Goal: Task Accomplishment & Management: Manage account settings

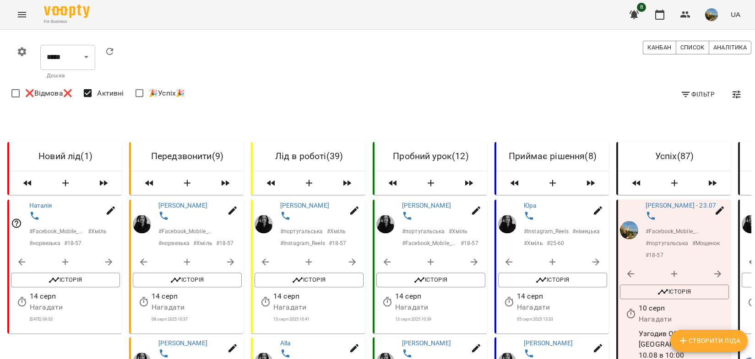
click at [735, 97] on icon "button" at bounding box center [736, 94] width 11 height 11
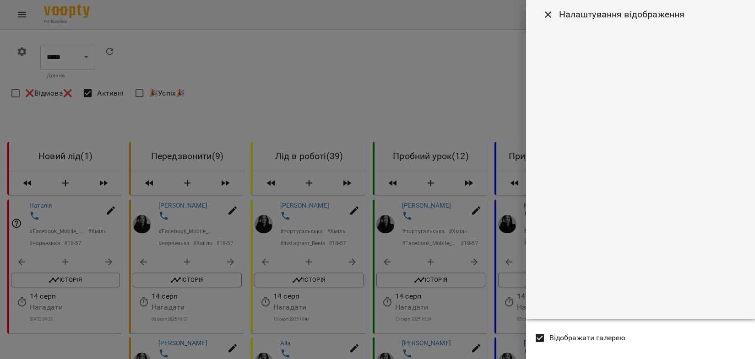
drag, startPoint x: 497, startPoint y: 77, endPoint x: 509, endPoint y: 78, distance: 11.9
click at [497, 77] on div at bounding box center [377, 179] width 755 height 359
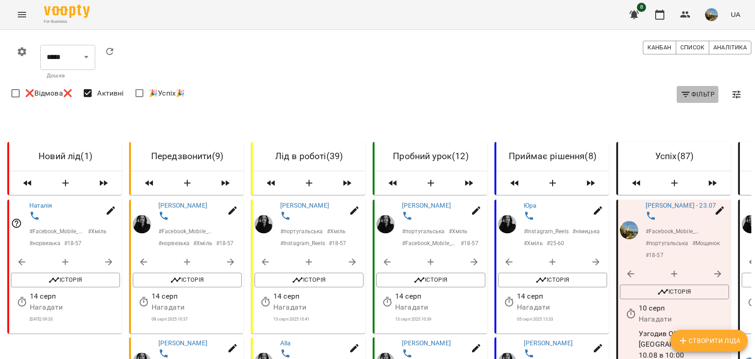
click at [690, 94] on icon "button" at bounding box center [685, 94] width 11 height 11
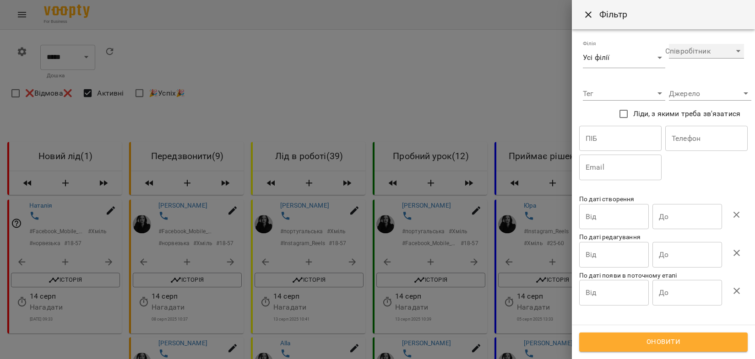
click at [705, 48] on select "**********" at bounding box center [706, 51] width 75 height 15
select select "**********"
click at [669, 44] on select "**********" at bounding box center [706, 51] width 75 height 15
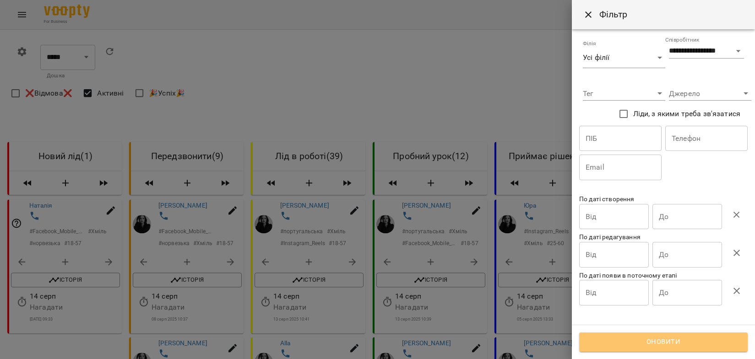
click at [666, 338] on span "Оновити" at bounding box center [663, 342] width 148 height 12
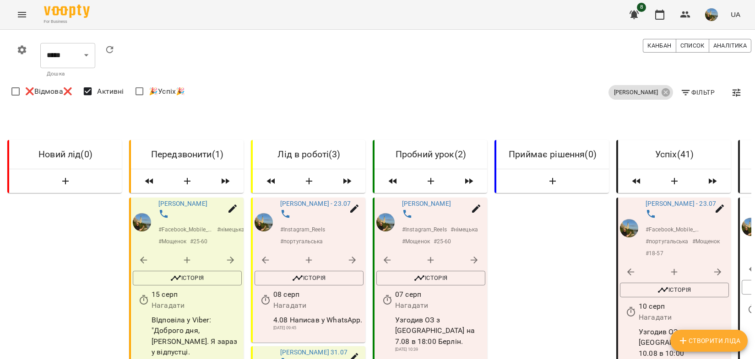
scroll to position [114, 0]
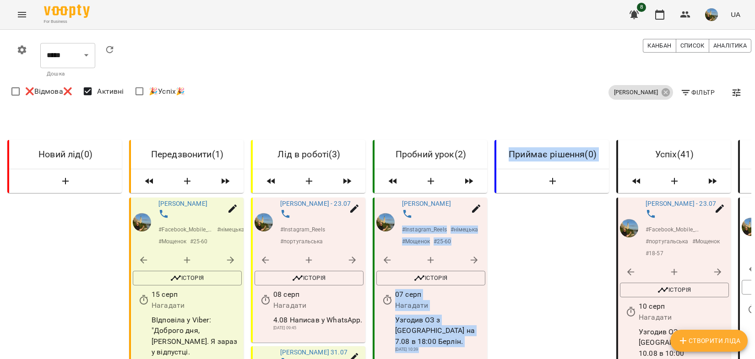
drag, startPoint x: 431, startPoint y: 95, endPoint x: 540, endPoint y: 104, distance: 109.8
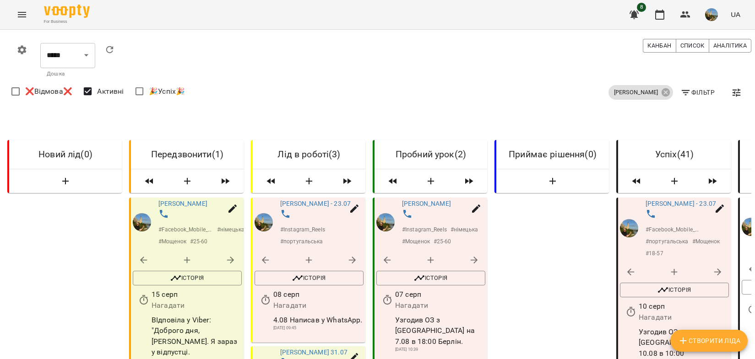
click at [472, 255] on icon "button" at bounding box center [474, 260] width 11 height 11
select select "*"
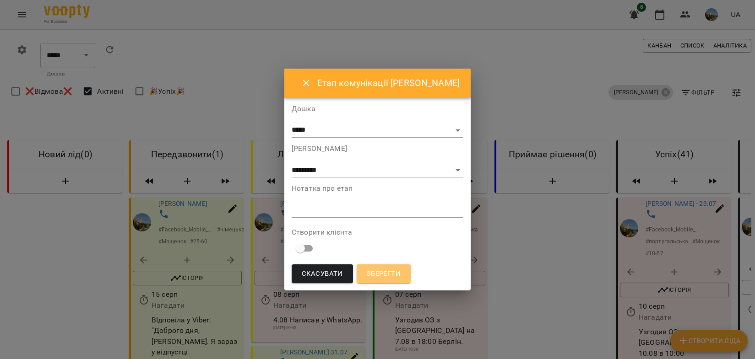
click at [401, 279] on span "Зберегти" at bounding box center [384, 274] width 34 height 12
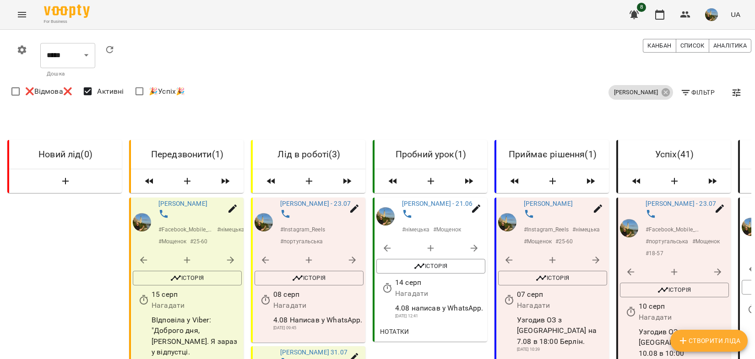
scroll to position [0, 2]
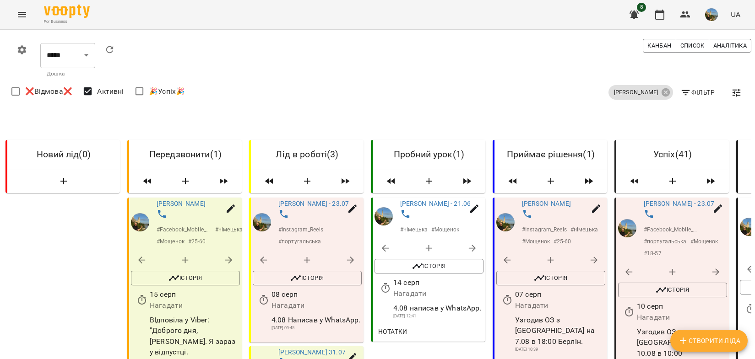
click at [349, 352] on icon "button" at bounding box center [352, 357] width 11 height 11
select select "**"
select select "**********"
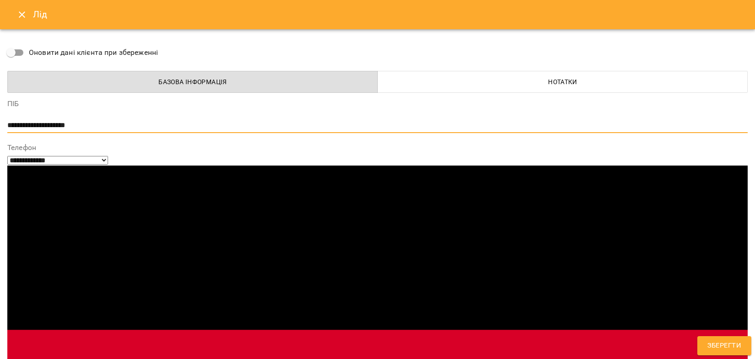
drag, startPoint x: 64, startPoint y: 125, endPoint x: 1, endPoint y: 127, distance: 62.7
click at [1, 127] on div "**********" at bounding box center [377, 179] width 755 height 359
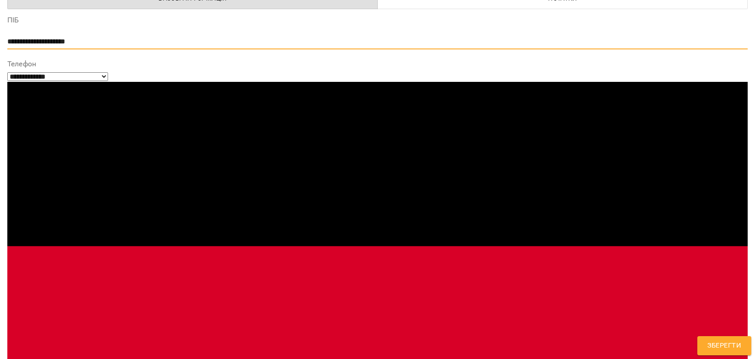
scroll to position [144, 0]
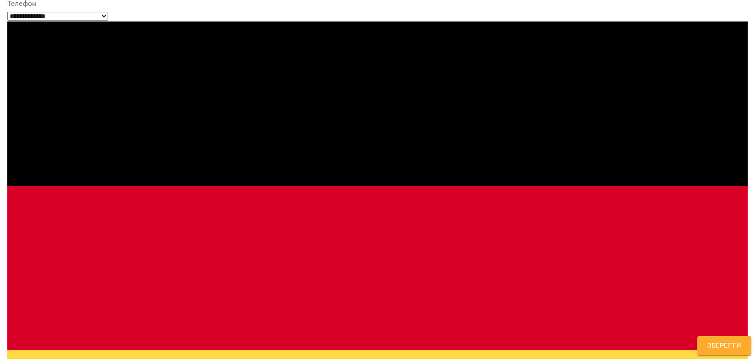
drag, startPoint x: 286, startPoint y: 290, endPoint x: 197, endPoint y: 281, distance: 89.2
drag, startPoint x: 284, startPoint y: 291, endPoint x: -1, endPoint y: 242, distance: 289.5
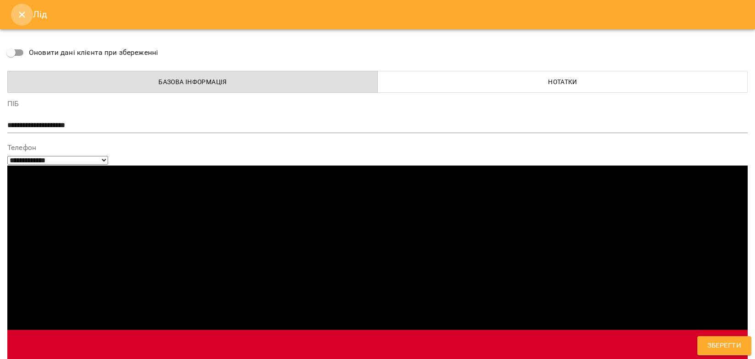
click at [21, 16] on icon "Close" at bounding box center [21, 14] width 11 height 11
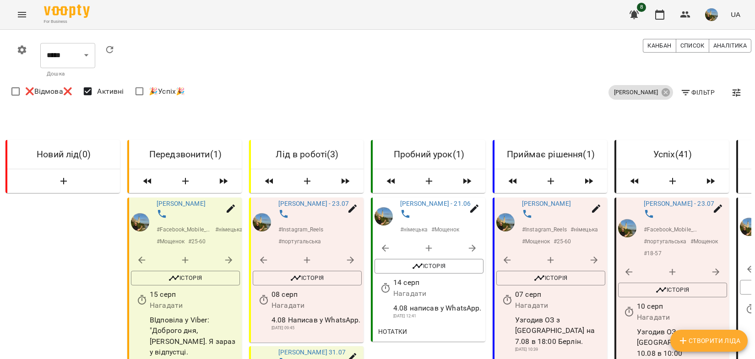
drag, startPoint x: 328, startPoint y: 268, endPoint x: 264, endPoint y: 249, distance: 66.5
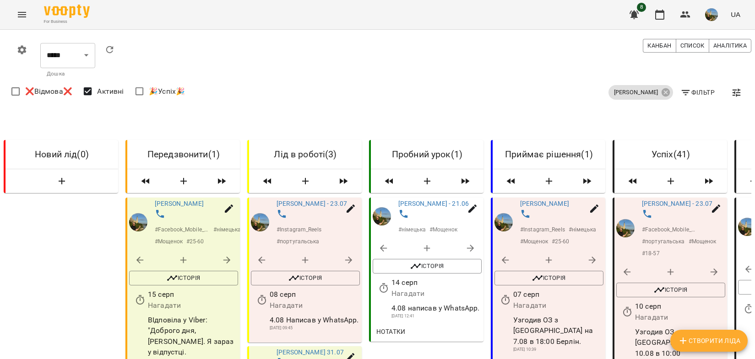
copy div "Зараз у відпусці, попросив зв'язатися через 2 тижні."
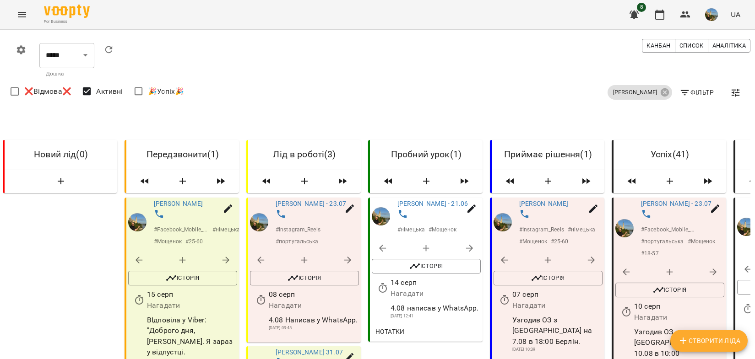
select select "**"
select select "**********"
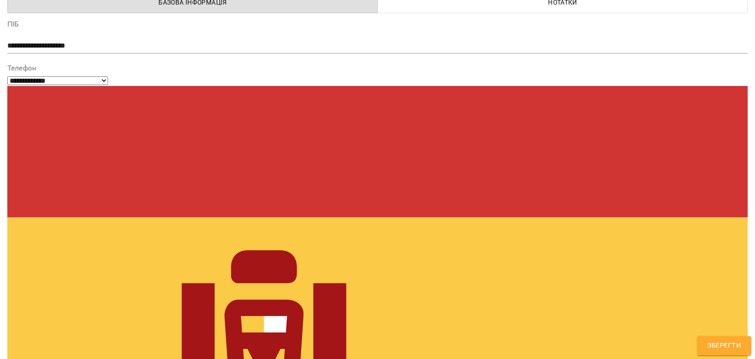
scroll to position [102, 0]
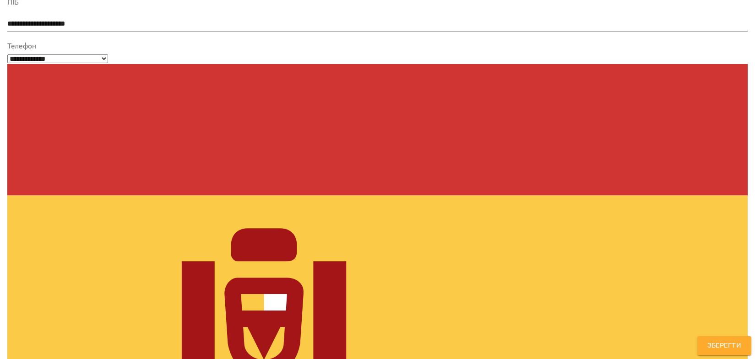
drag, startPoint x: 452, startPoint y: 291, endPoint x: 166, endPoint y: 271, distance: 286.9
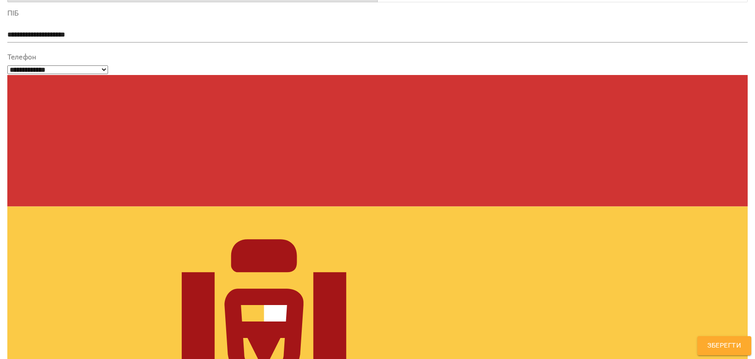
scroll to position [102, 0]
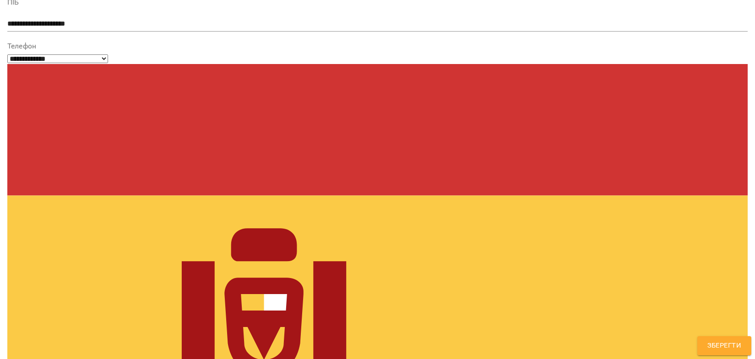
drag, startPoint x: 380, startPoint y: 288, endPoint x: 9, endPoint y: 291, distance: 371.3
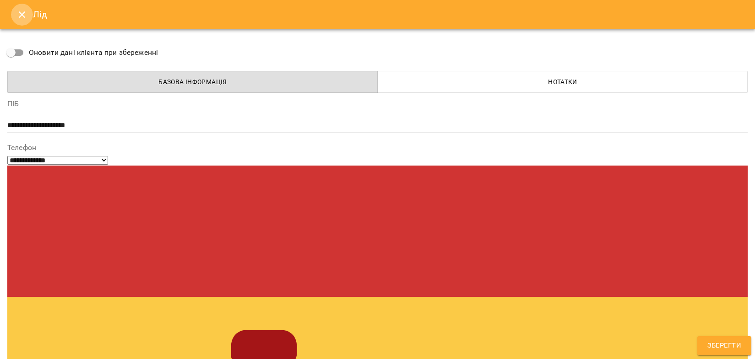
click at [23, 18] on icon "Close" at bounding box center [21, 14] width 11 height 11
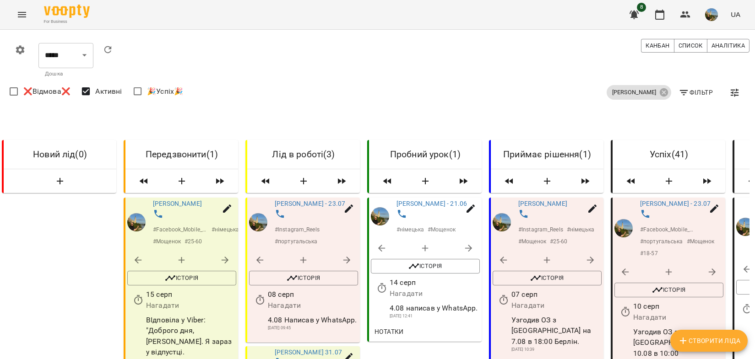
scroll to position [91, 2]
click at [229, 203] on icon "button" at bounding box center [227, 208] width 11 height 11
select select "**"
select select "**********"
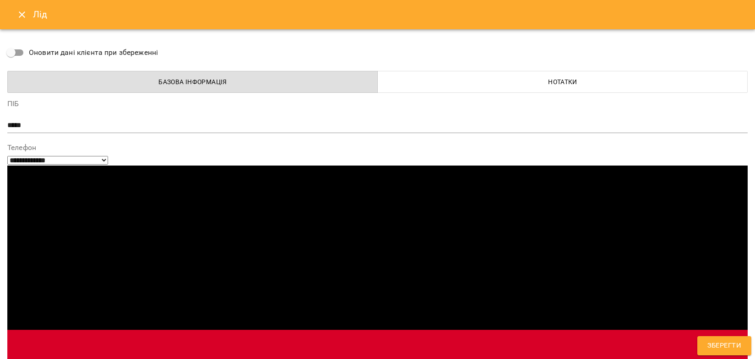
click at [24, 15] on icon "Close" at bounding box center [21, 14] width 11 height 11
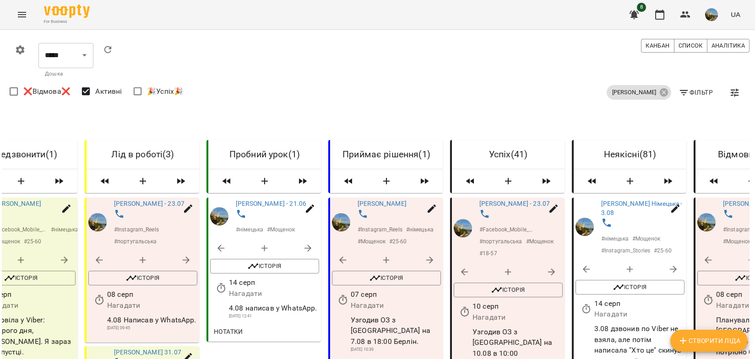
scroll to position [0, 227]
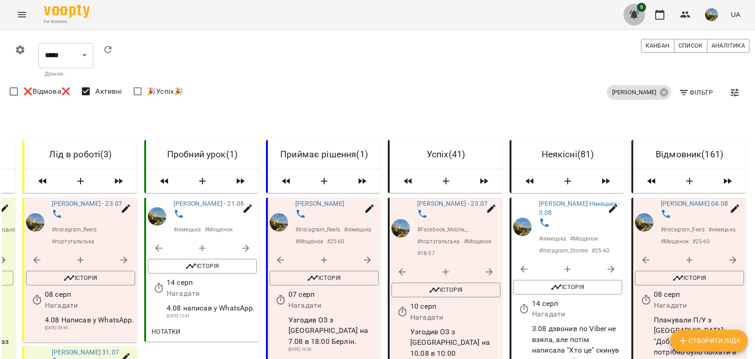
click at [633, 13] on icon "button" at bounding box center [633, 15] width 9 height 9
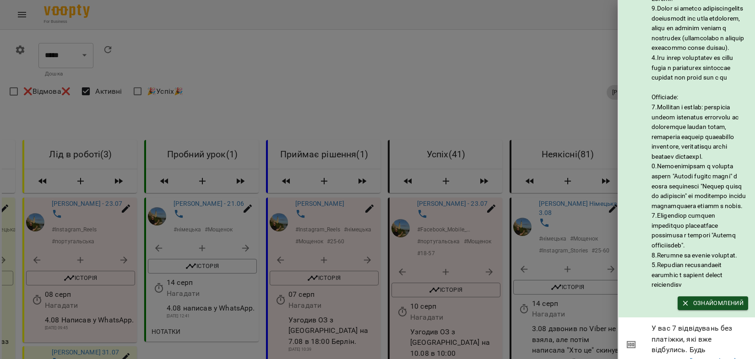
scroll to position [45, 0]
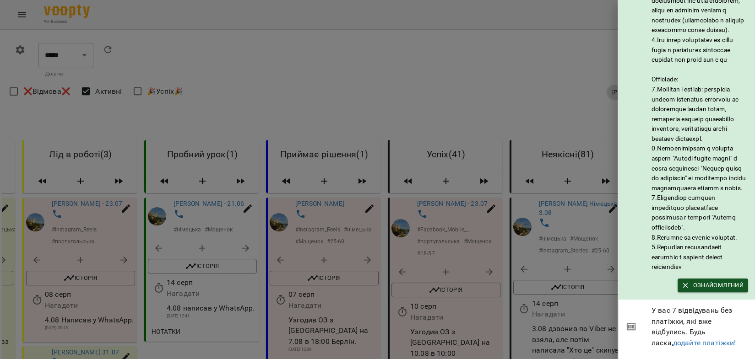
click at [542, 82] on div at bounding box center [377, 179] width 755 height 359
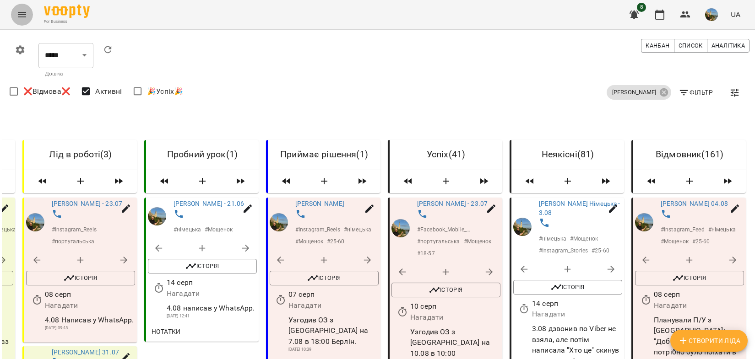
click at [20, 17] on icon "Menu" at bounding box center [22, 14] width 8 height 5
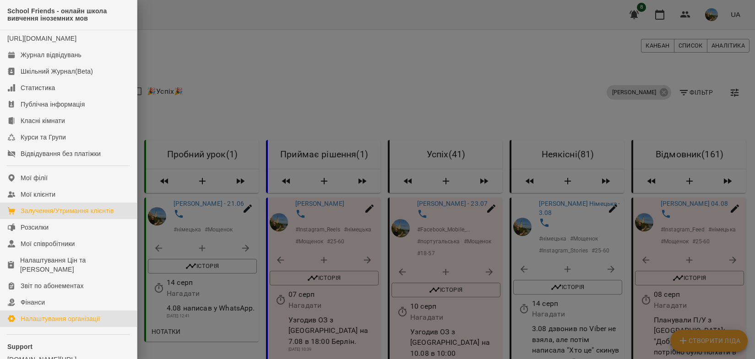
click at [71, 324] on div "Налаштування організації" at bounding box center [61, 319] width 80 height 9
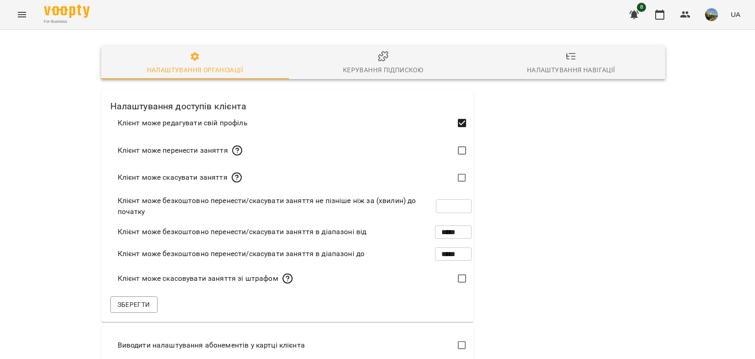
scroll to position [273, 0]
click at [716, 10] on img "button" at bounding box center [711, 14] width 13 height 13
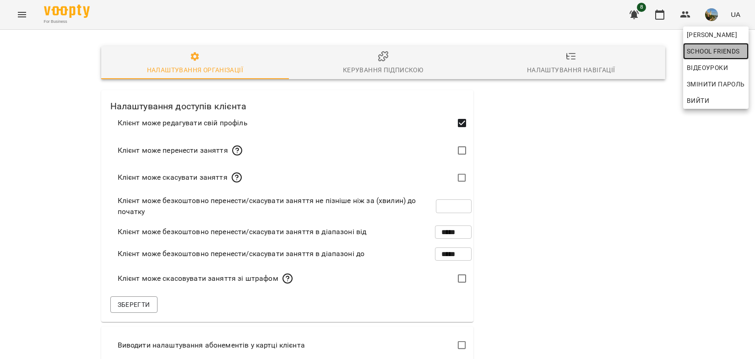
click at [717, 52] on span "School Friends" at bounding box center [716, 51] width 58 height 11
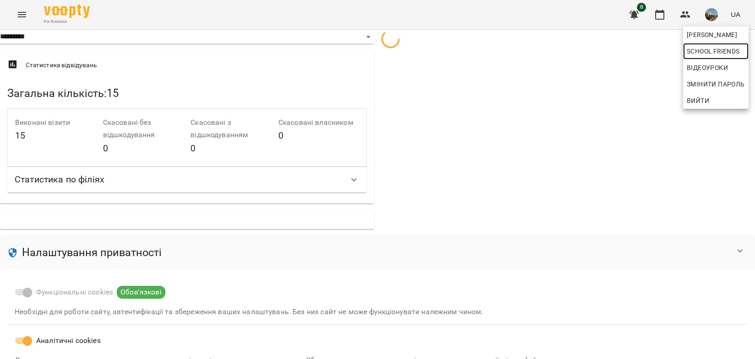
scroll to position [136, 0]
select select "**"
select select "**********"
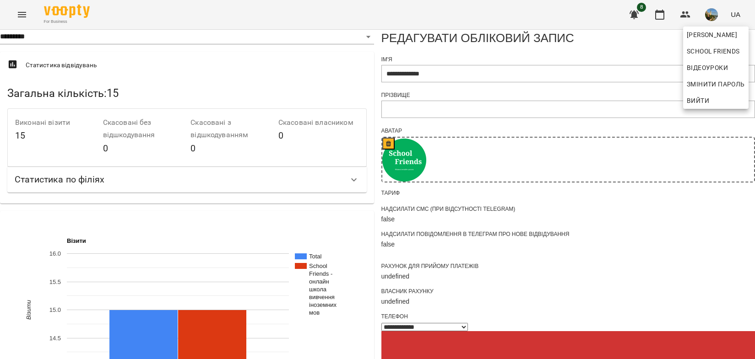
click at [702, 163] on div at bounding box center [377, 179] width 755 height 359
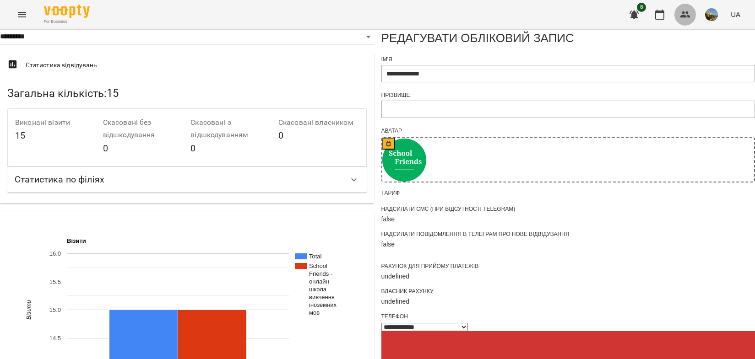
click at [683, 11] on icon "button" at bounding box center [685, 14] width 11 height 11
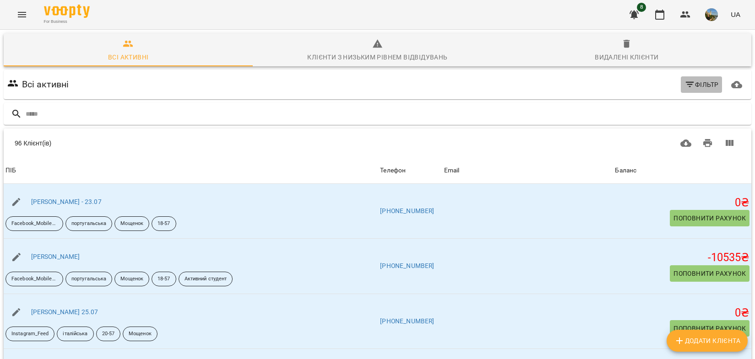
click at [703, 84] on span "Фільтр" at bounding box center [701, 84] width 34 height 11
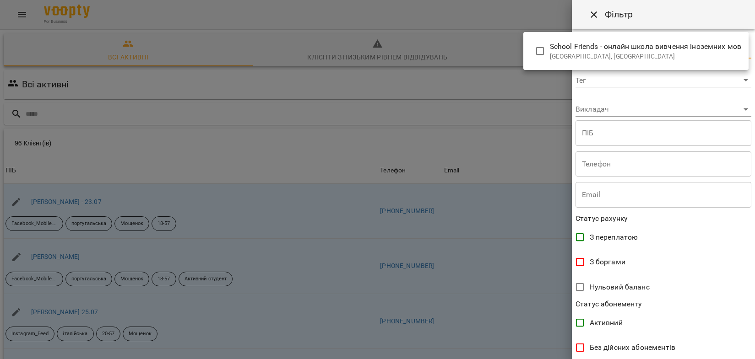
click at [676, 55] on body "For Business 8 UA Всі активні Клієнти з низьким рівнем відвідувань Видалені клі…" at bounding box center [377, 239] width 755 height 478
type input "**********"
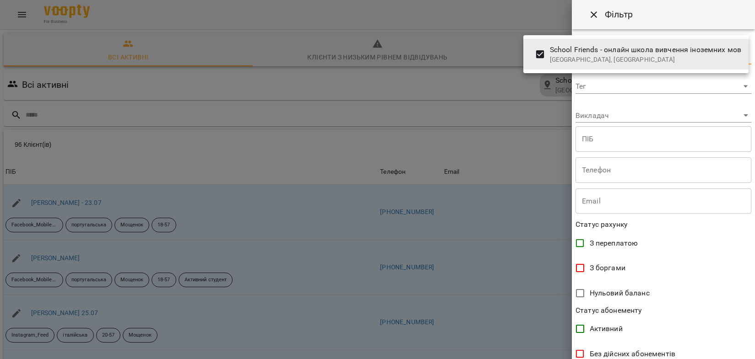
click at [652, 87] on div at bounding box center [377, 179] width 755 height 359
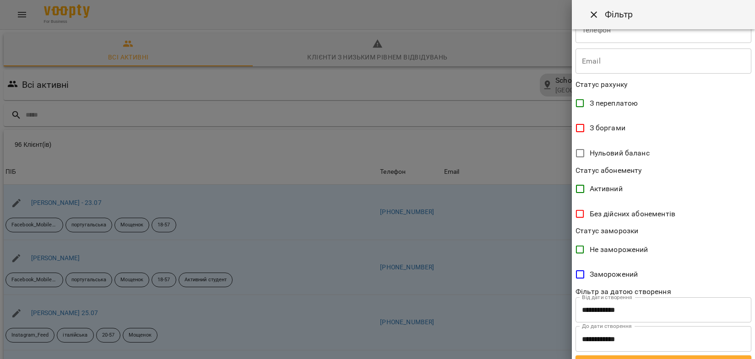
scroll to position [157, 0]
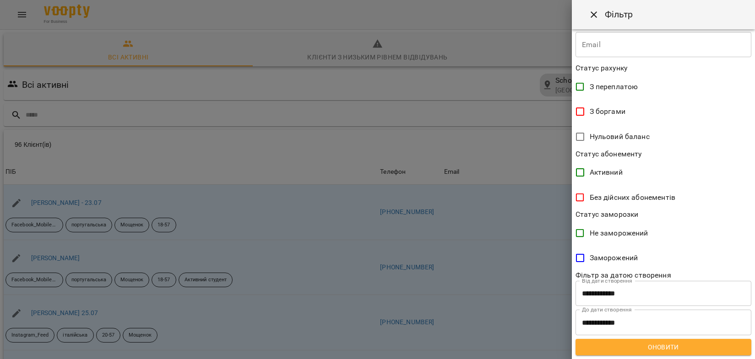
click at [657, 352] on span "Оновити" at bounding box center [663, 347] width 161 height 11
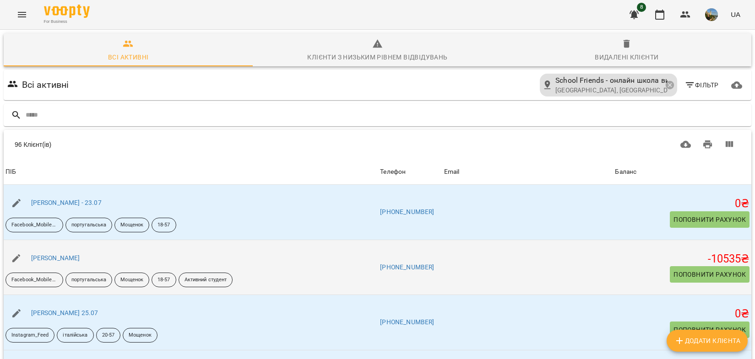
scroll to position [0, 0]
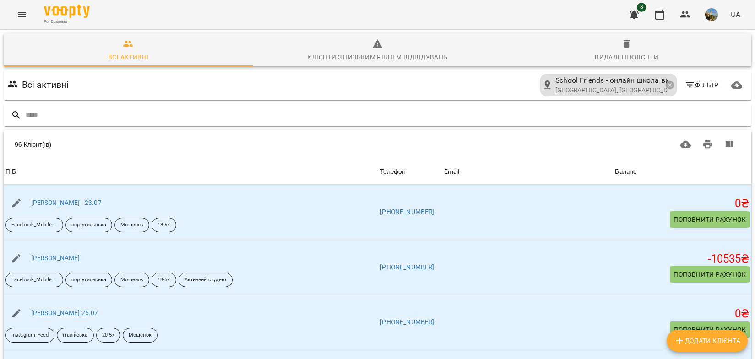
click at [621, 48] on icon "button" at bounding box center [626, 43] width 11 height 11
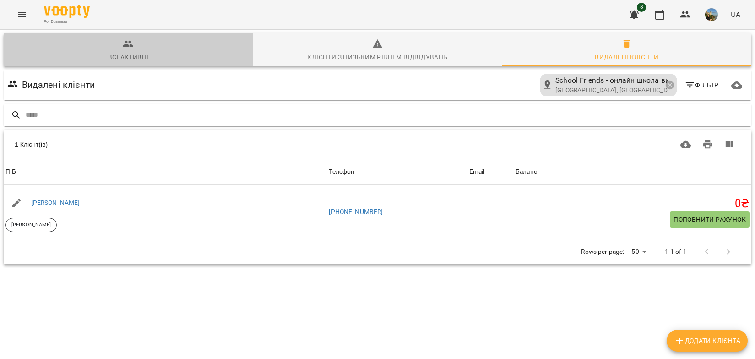
click at [120, 41] on span "Всі активні" at bounding box center [128, 50] width 238 height 25
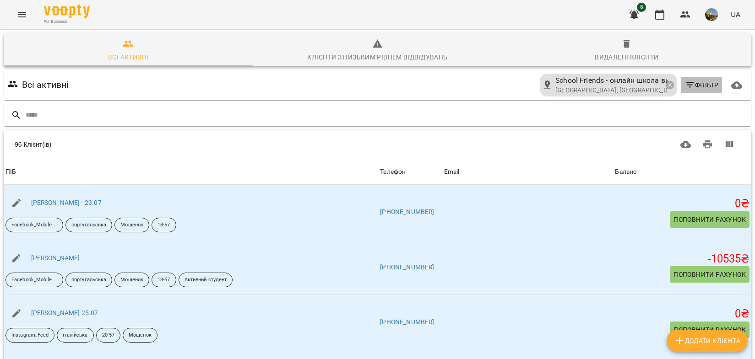
click at [706, 83] on span "Фільтр" at bounding box center [701, 85] width 34 height 11
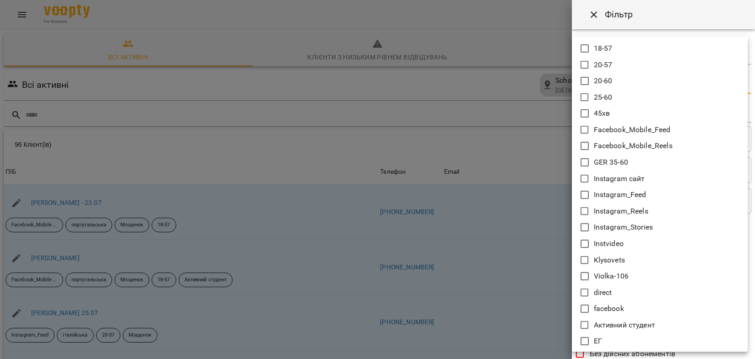
click at [706, 83] on body "For Business 8 UA Всі активні Клієнти з низьким рівнем відвідувань Видалені клі…" at bounding box center [377, 240] width 755 height 480
click at [417, 73] on div at bounding box center [377, 179] width 755 height 359
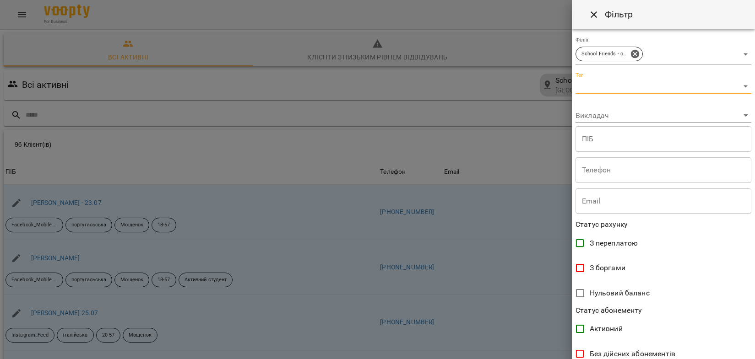
click at [379, 149] on div at bounding box center [377, 179] width 755 height 359
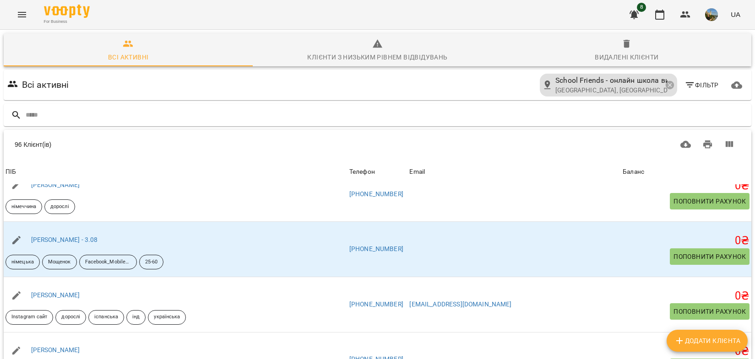
scroll to position [85, 0]
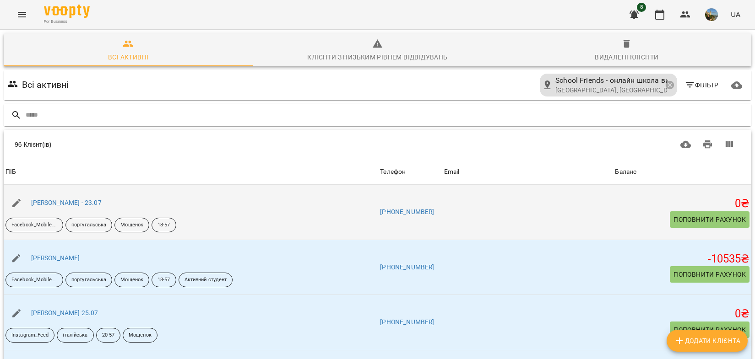
scroll to position [0, 0]
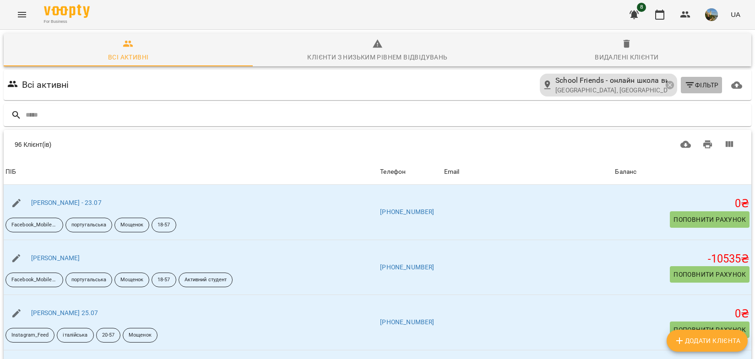
click at [709, 86] on span "Фільтр" at bounding box center [701, 85] width 34 height 11
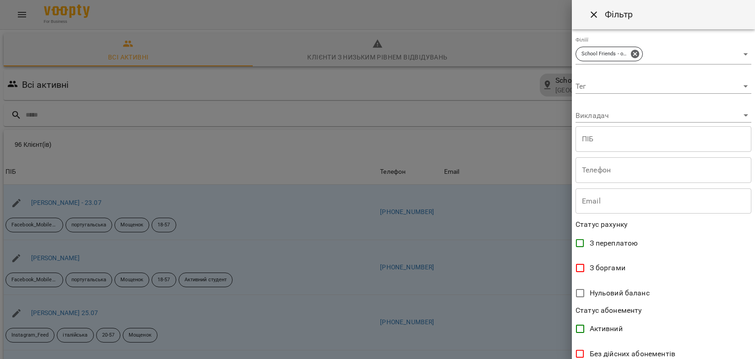
click at [677, 87] on body "For Business 8 UA Всі активні Клієнти з низьким рівнем відвідувань Видалені клі…" at bounding box center [377, 240] width 755 height 480
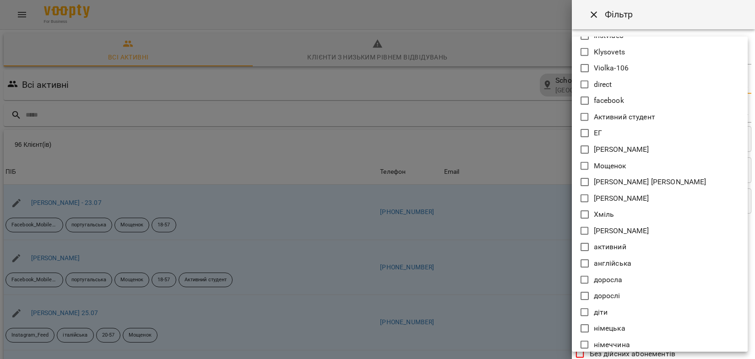
scroll to position [209, 0]
click at [586, 163] on icon at bounding box center [584, 165] width 11 height 11
type input "*******"
click at [500, 127] on div at bounding box center [377, 179] width 755 height 359
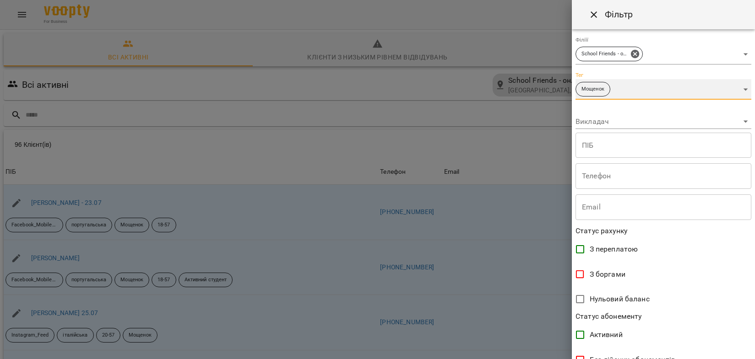
scroll to position [163, 0]
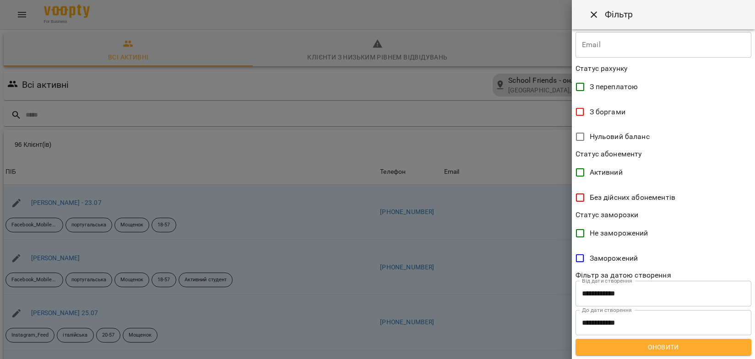
click at [670, 346] on span "Оновити" at bounding box center [663, 347] width 161 height 11
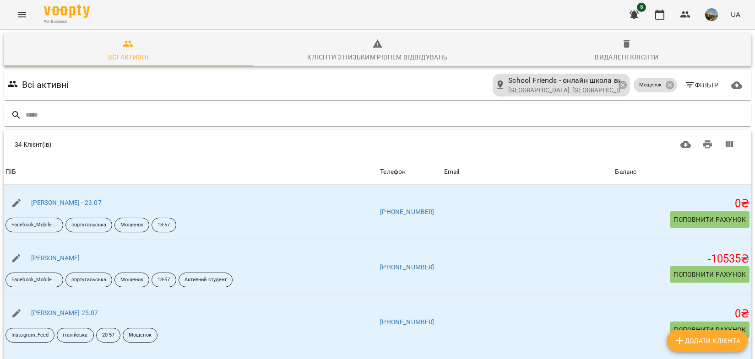
scroll to position [0, 0]
click at [95, 81] on div "Всі активні School Friends - онлайн школа вивчення іноземних мов [GEOGRAPHIC_DA…" at bounding box center [377, 85] width 744 height 27
click at [736, 84] on icon "button" at bounding box center [736, 85] width 11 height 11
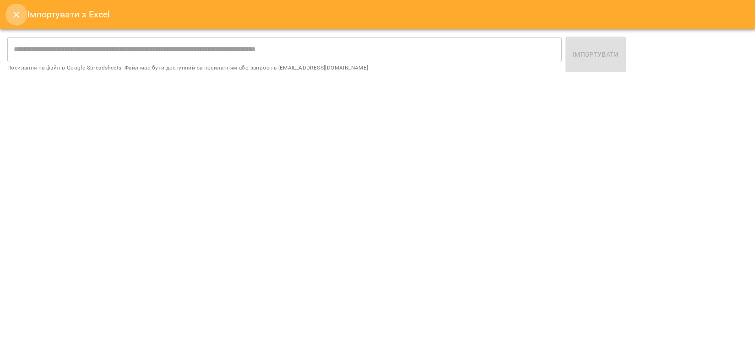
click at [15, 12] on icon "Close" at bounding box center [16, 14] width 11 height 11
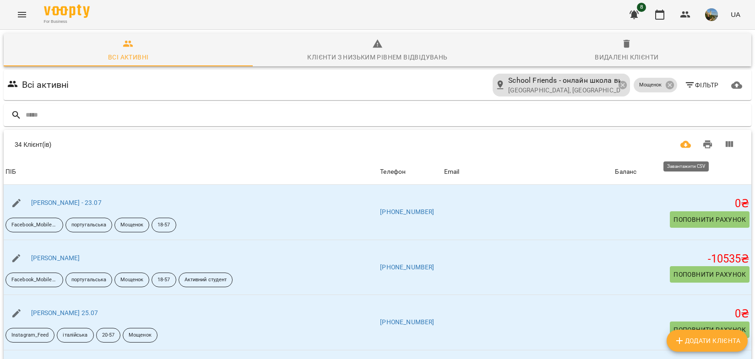
click at [682, 142] on icon "Завантажити CSV" at bounding box center [685, 144] width 11 height 11
click at [672, 87] on icon at bounding box center [669, 85] width 8 height 8
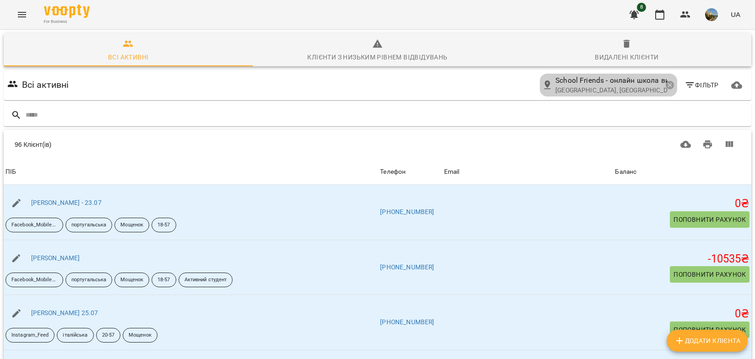
click at [672, 87] on icon at bounding box center [669, 85] width 8 height 8
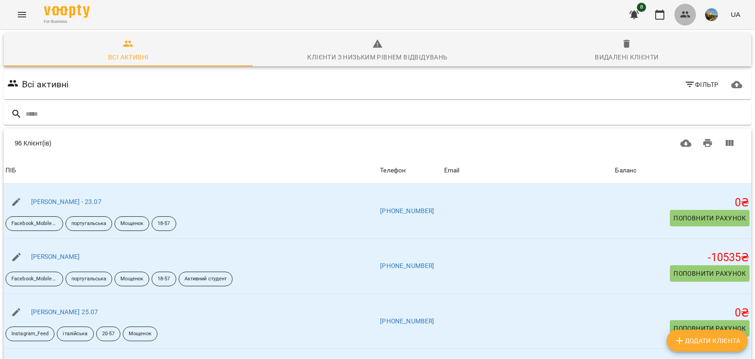
click at [681, 14] on icon "button" at bounding box center [685, 14] width 11 height 11
click at [656, 14] on icon "button" at bounding box center [659, 15] width 9 height 10
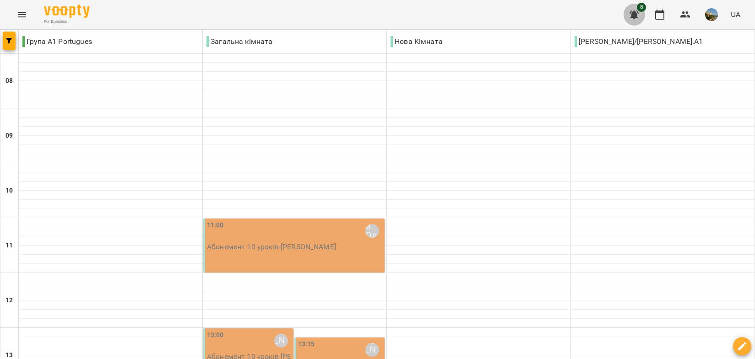
click at [636, 14] on icon "button" at bounding box center [633, 15] width 9 height 9
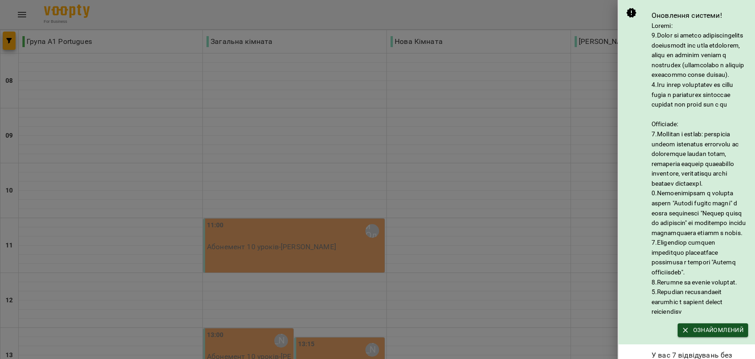
click at [547, 16] on div at bounding box center [377, 179] width 755 height 359
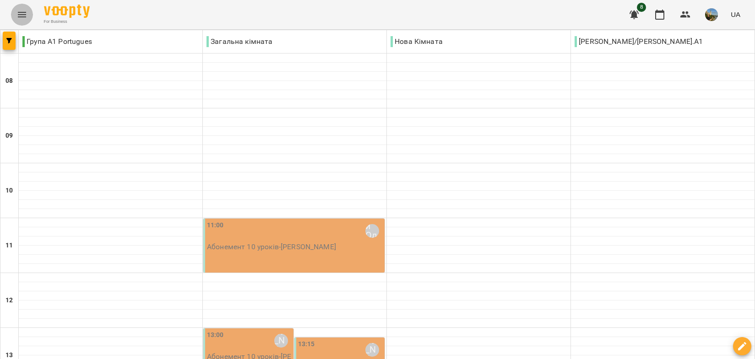
click at [25, 13] on icon "Menu" at bounding box center [21, 14] width 11 height 11
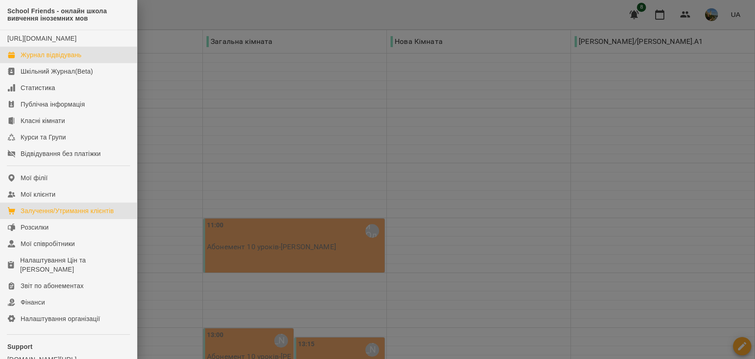
click at [42, 216] on div "Залучення/Утримання клієнтів" at bounding box center [67, 210] width 93 height 9
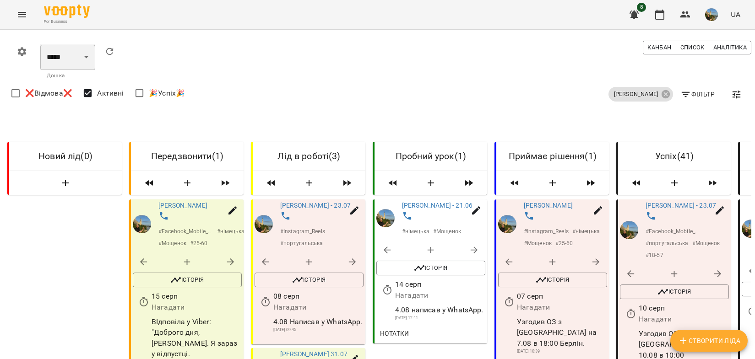
click at [88, 59] on select "*****" at bounding box center [67, 57] width 55 height 26
click at [19, 50] on icon "button" at bounding box center [22, 51] width 8 height 9
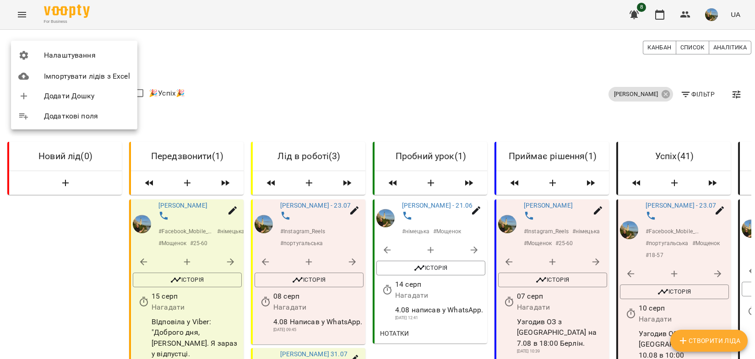
click at [82, 50] on span "Налаштування" at bounding box center [87, 55] width 86 height 11
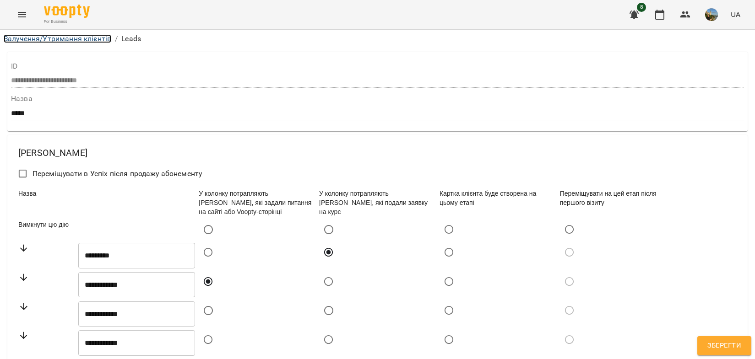
click at [73, 36] on link "Залучення/Утримання клієнтів" at bounding box center [58, 38] width 108 height 9
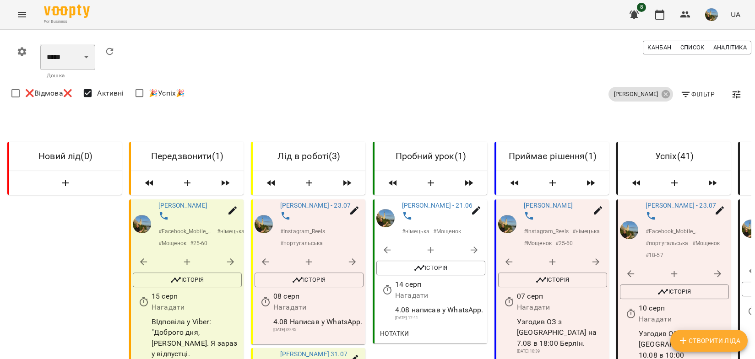
click at [88, 57] on select "*****" at bounding box center [67, 57] width 55 height 26
click at [21, 49] on icon "button" at bounding box center [22, 51] width 8 height 9
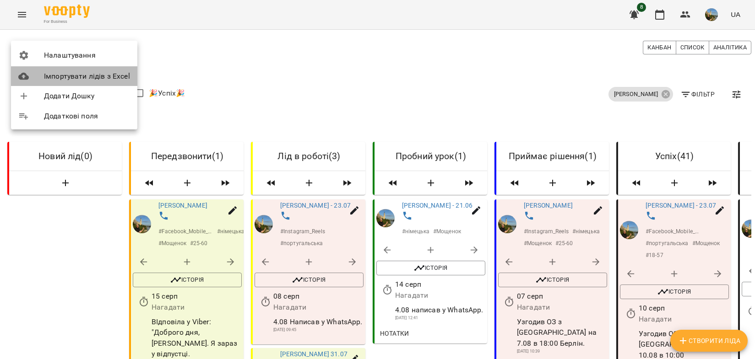
click at [73, 75] on span "Імпортувати лідів з Excel" at bounding box center [87, 76] width 86 height 11
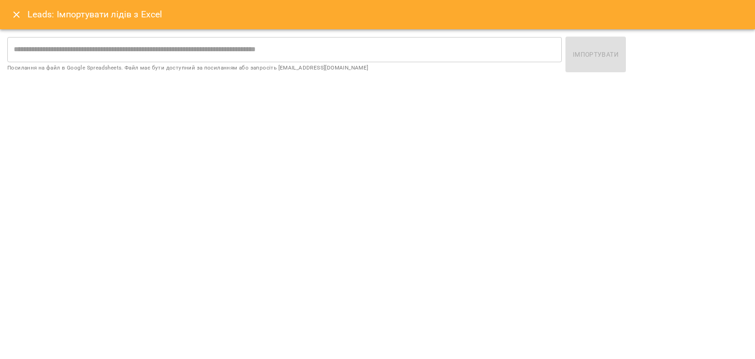
click at [20, 18] on icon "Close" at bounding box center [16, 14] width 11 height 11
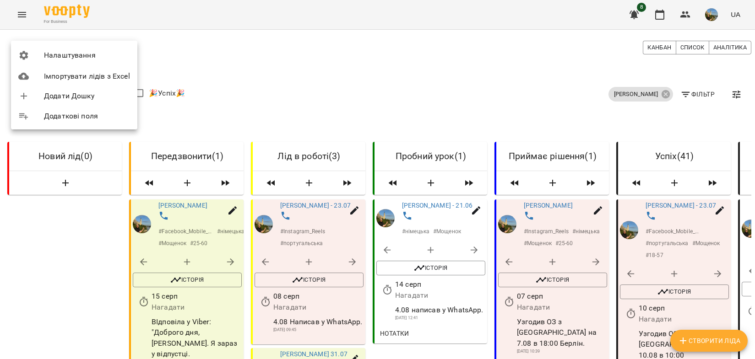
click at [295, 95] on div at bounding box center [377, 179] width 755 height 359
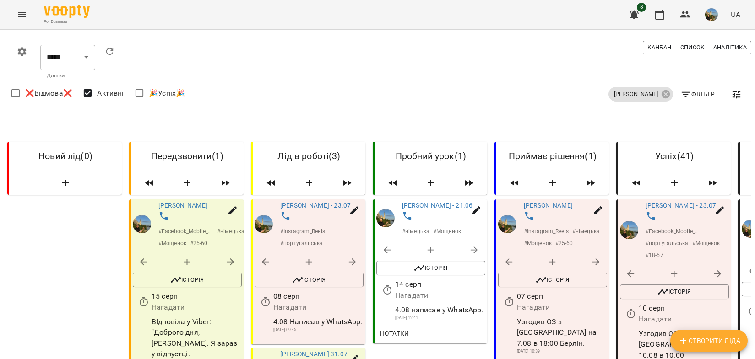
click at [730, 92] on span "button" at bounding box center [737, 94] width 22 height 11
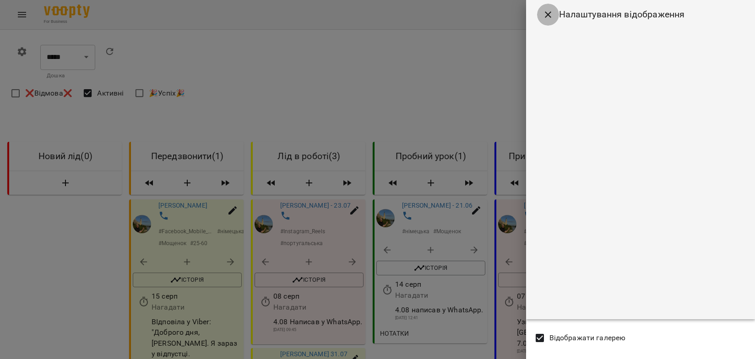
click at [551, 14] on icon "Close" at bounding box center [547, 14] width 11 height 11
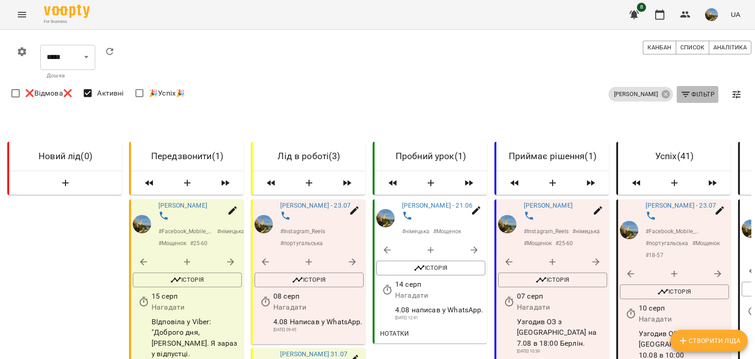
click at [704, 94] on span "Фільтр" at bounding box center [697, 94] width 34 height 11
select select "**********"
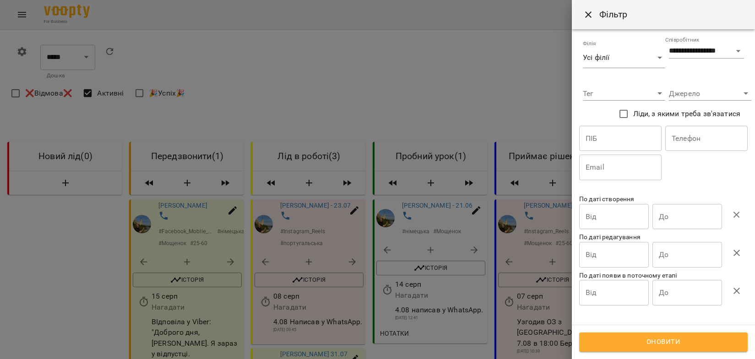
click at [517, 95] on div at bounding box center [377, 179] width 755 height 359
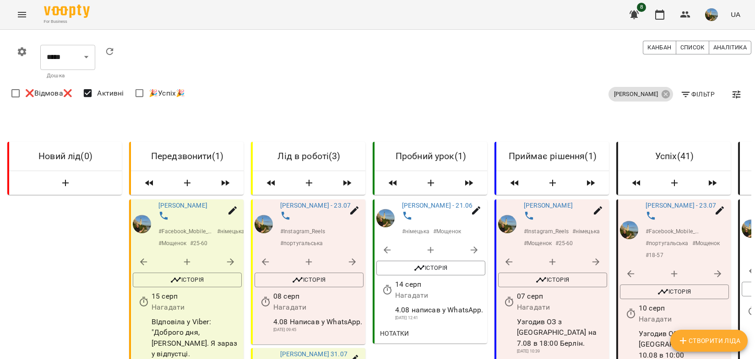
click at [361, 208] on button "button" at bounding box center [354, 211] width 22 height 22
select select "**"
select select "**********"
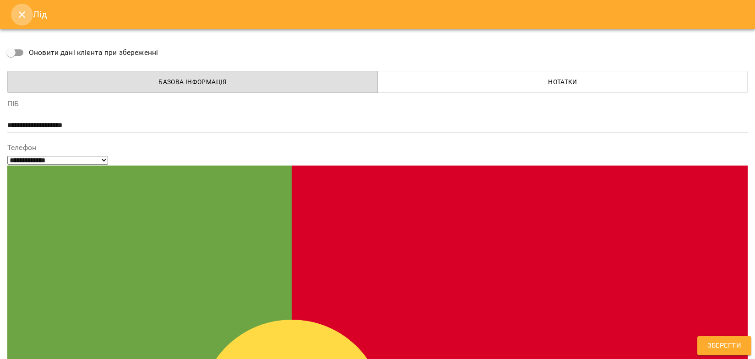
click at [12, 11] on button "Close" at bounding box center [22, 15] width 22 height 22
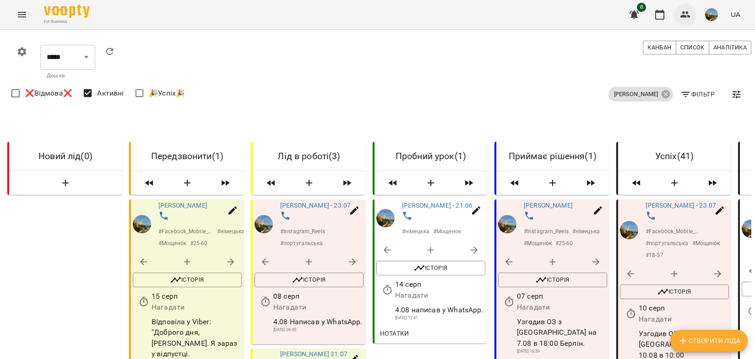
click at [687, 17] on icon "button" at bounding box center [685, 14] width 10 height 6
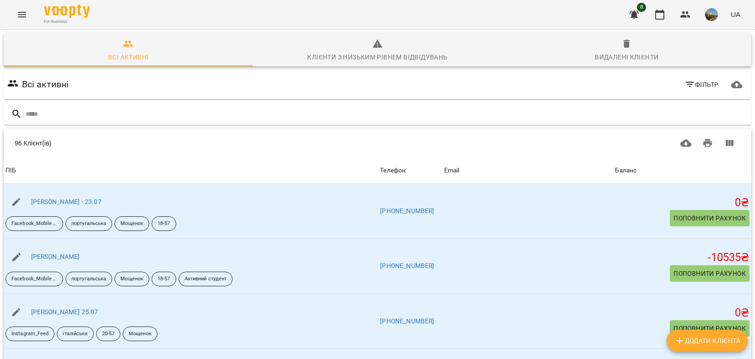
click at [708, 84] on span "Фільтр" at bounding box center [701, 84] width 34 height 11
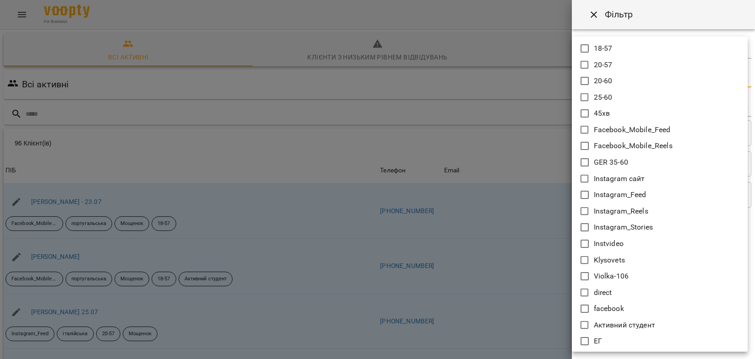
click at [662, 79] on body "For Business 8 UA Всі активні Клієнти з низьким рівнем відвідувань Видалені клі…" at bounding box center [377, 239] width 755 height 478
click at [594, 15] on div at bounding box center [377, 179] width 755 height 359
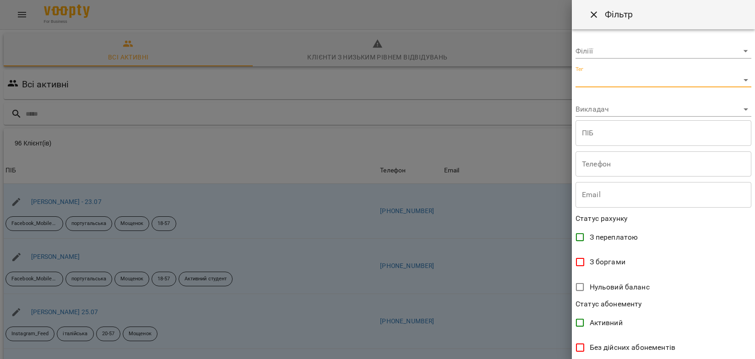
click at [651, 53] on body "For Business 8 UA Всі активні Клієнти з низьким рівнем відвідувань Видалені клі…" at bounding box center [377, 239] width 755 height 478
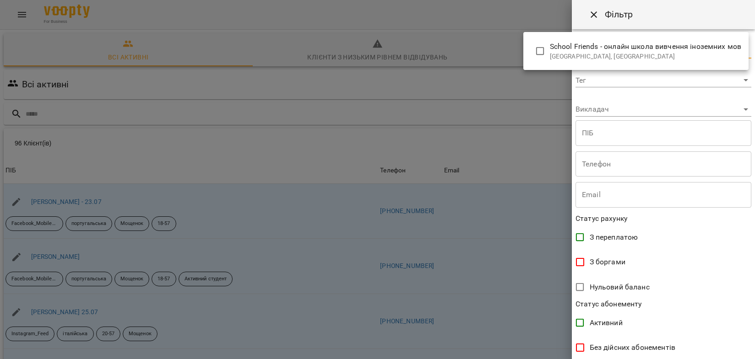
click at [654, 101] on div at bounding box center [377, 179] width 755 height 359
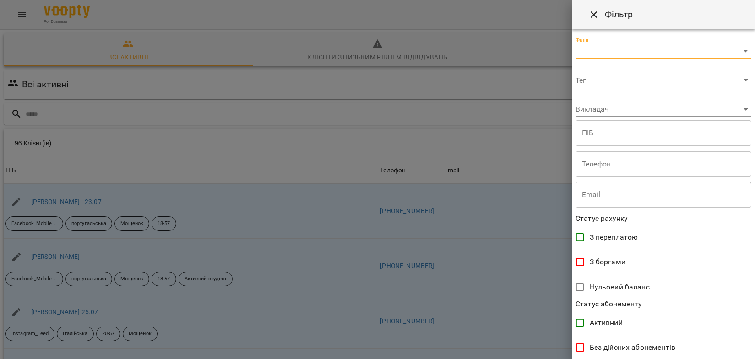
click at [659, 111] on body "For Business 8 UA Всі активні Клієнти з низьким рівнем відвідувань Видалені клі…" at bounding box center [377, 239] width 755 height 478
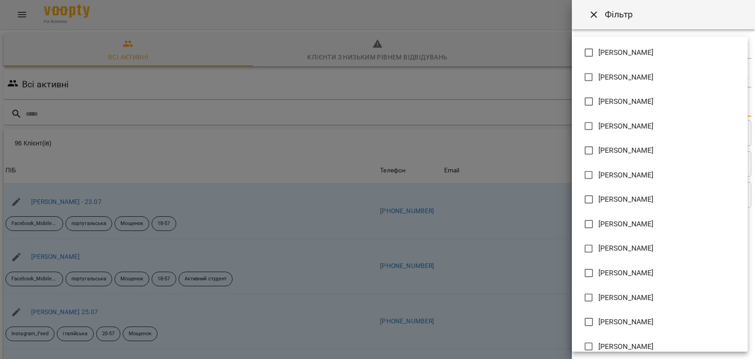
click at [542, 82] on div at bounding box center [377, 179] width 755 height 359
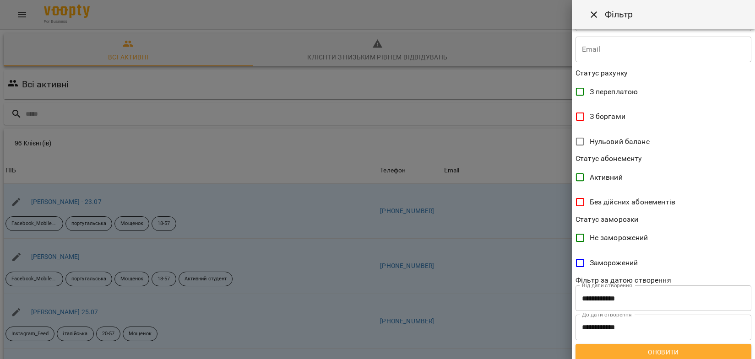
scroll to position [151, 0]
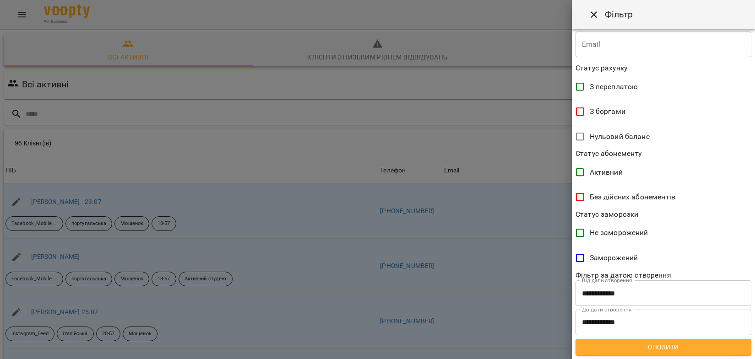
click at [493, 26] on div at bounding box center [377, 179] width 755 height 359
